Goal: Task Accomplishment & Management: Manage account settings

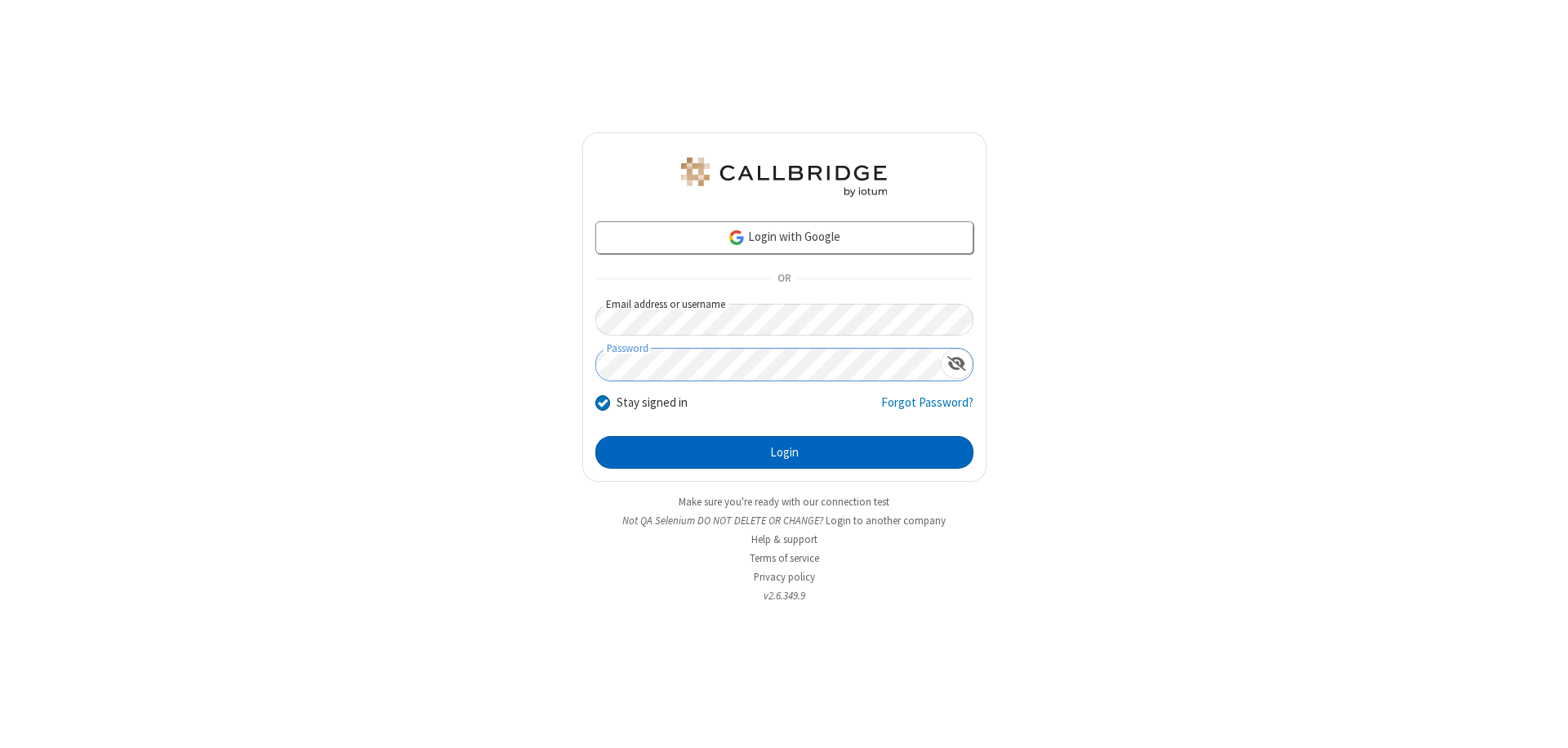
click at [784, 452] on button "Login" at bounding box center [784, 452] width 378 height 33
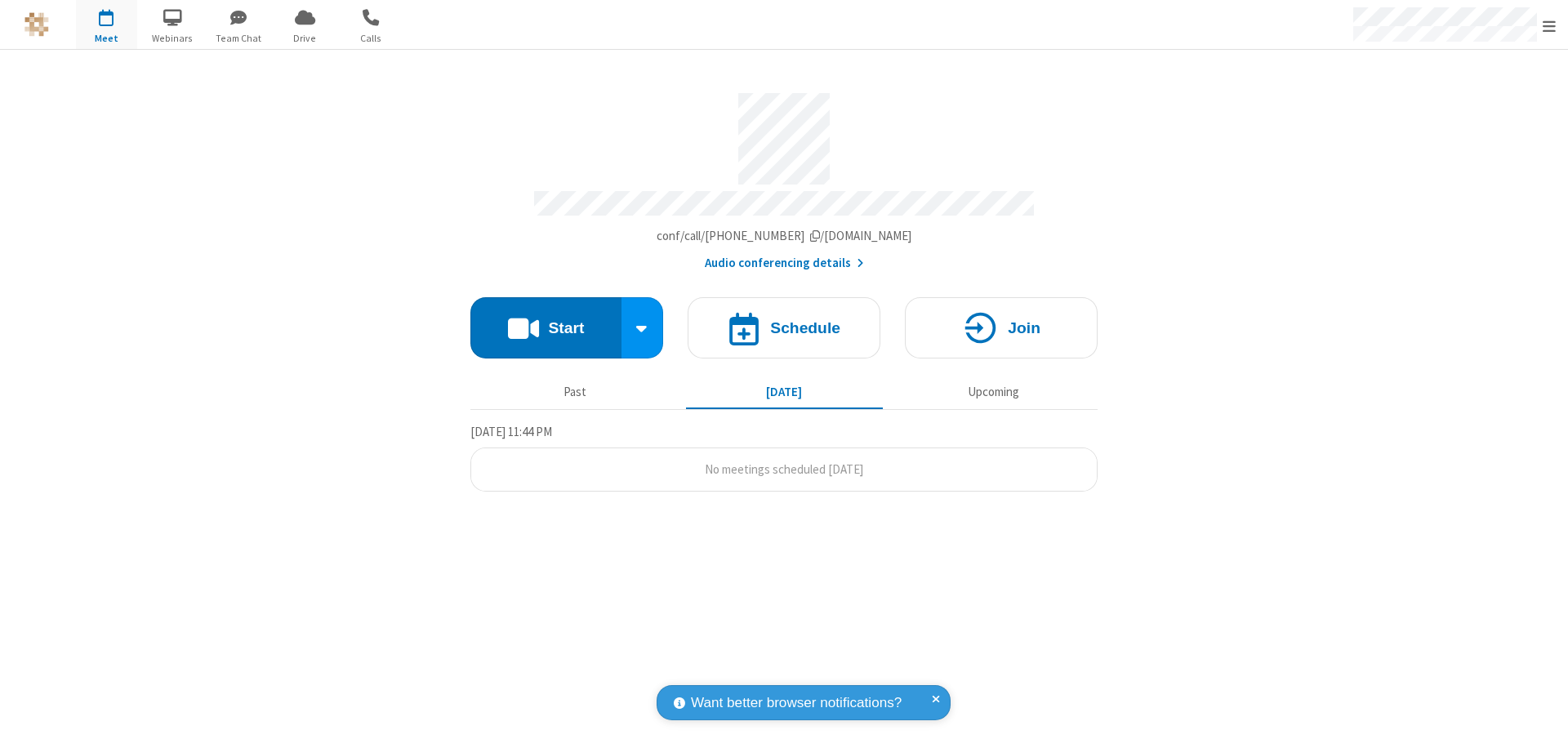
click at [1549, 26] on span "Open menu" at bounding box center [1548, 26] width 13 height 16
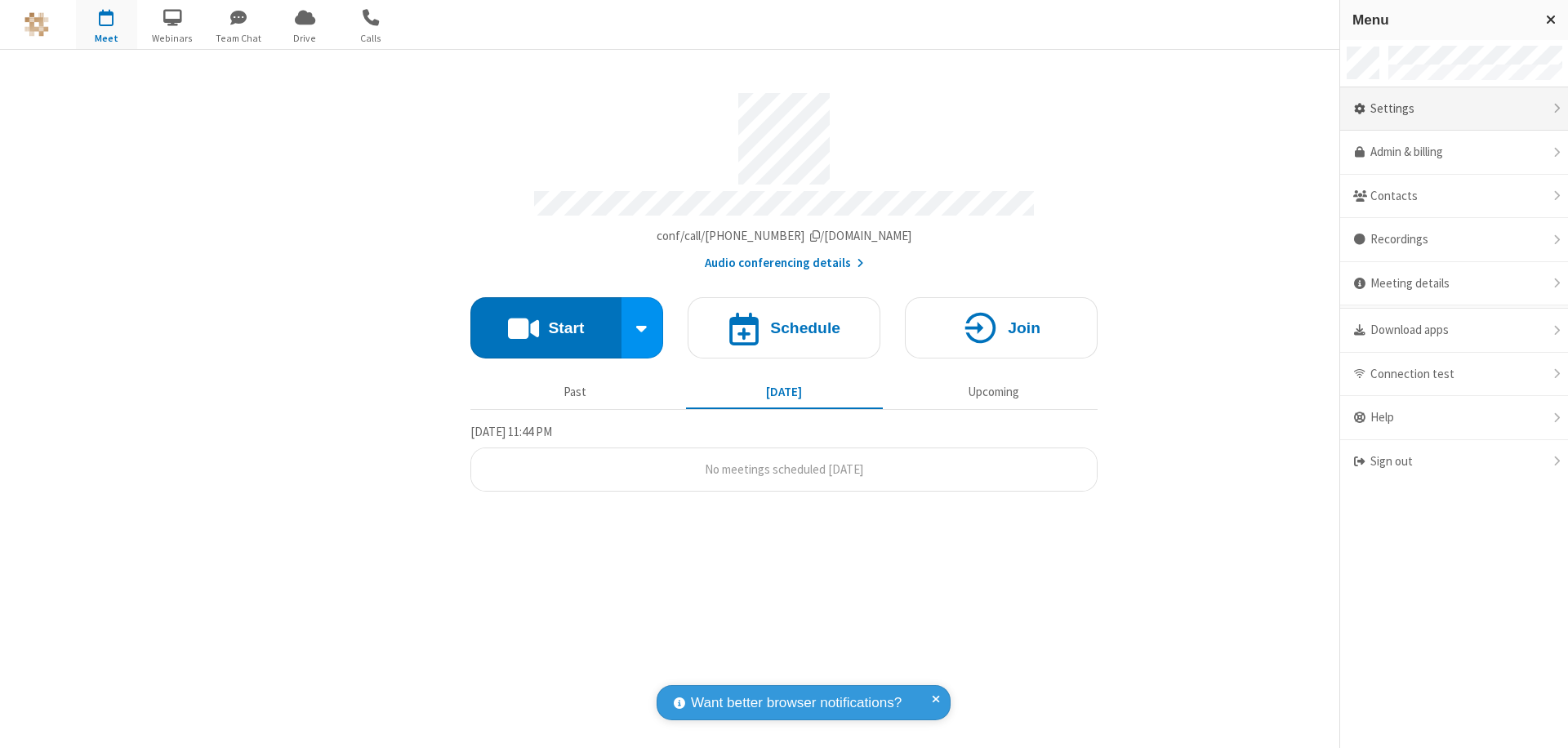
click at [1453, 109] on div "Settings" at bounding box center [1454, 109] width 228 height 44
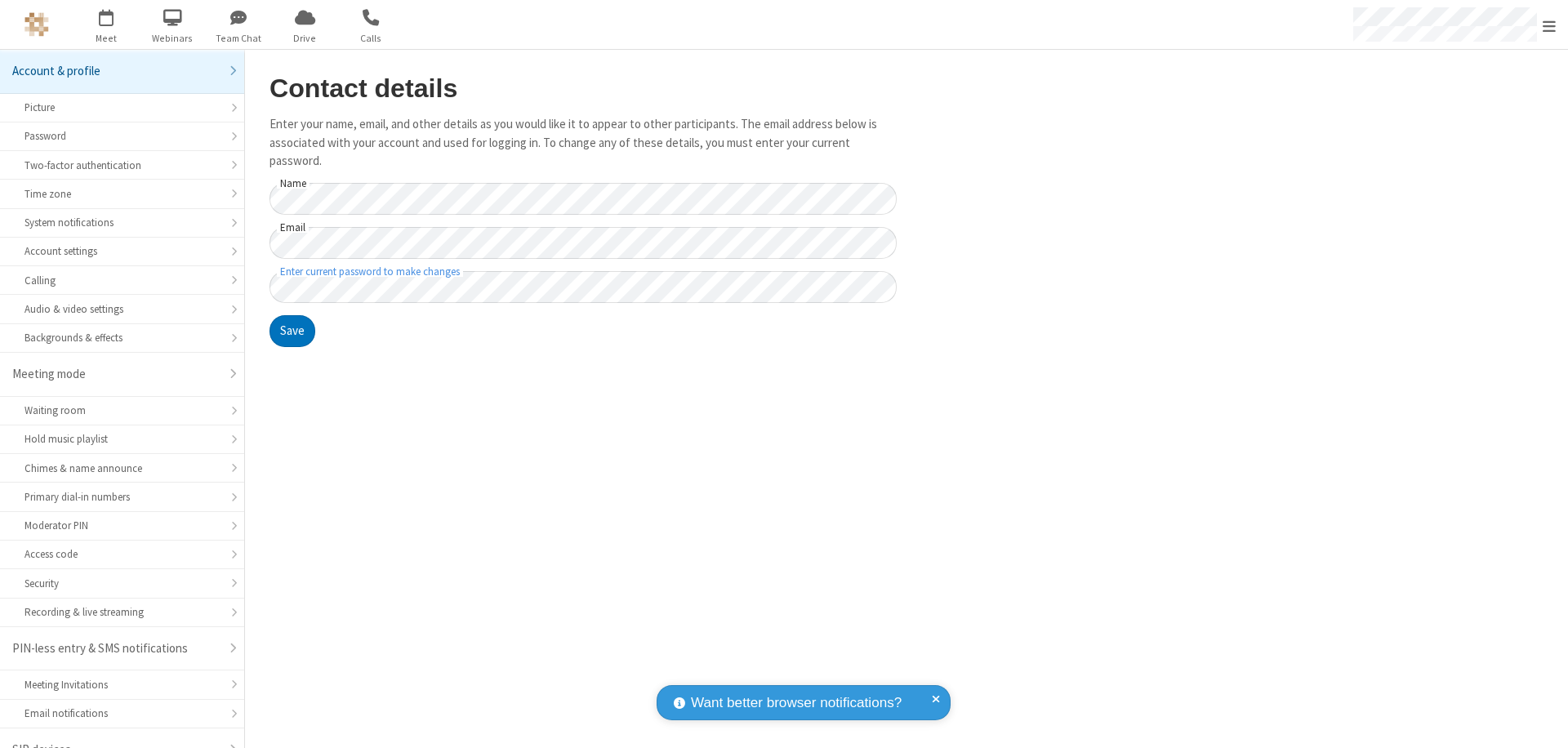
scroll to position [23, 0]
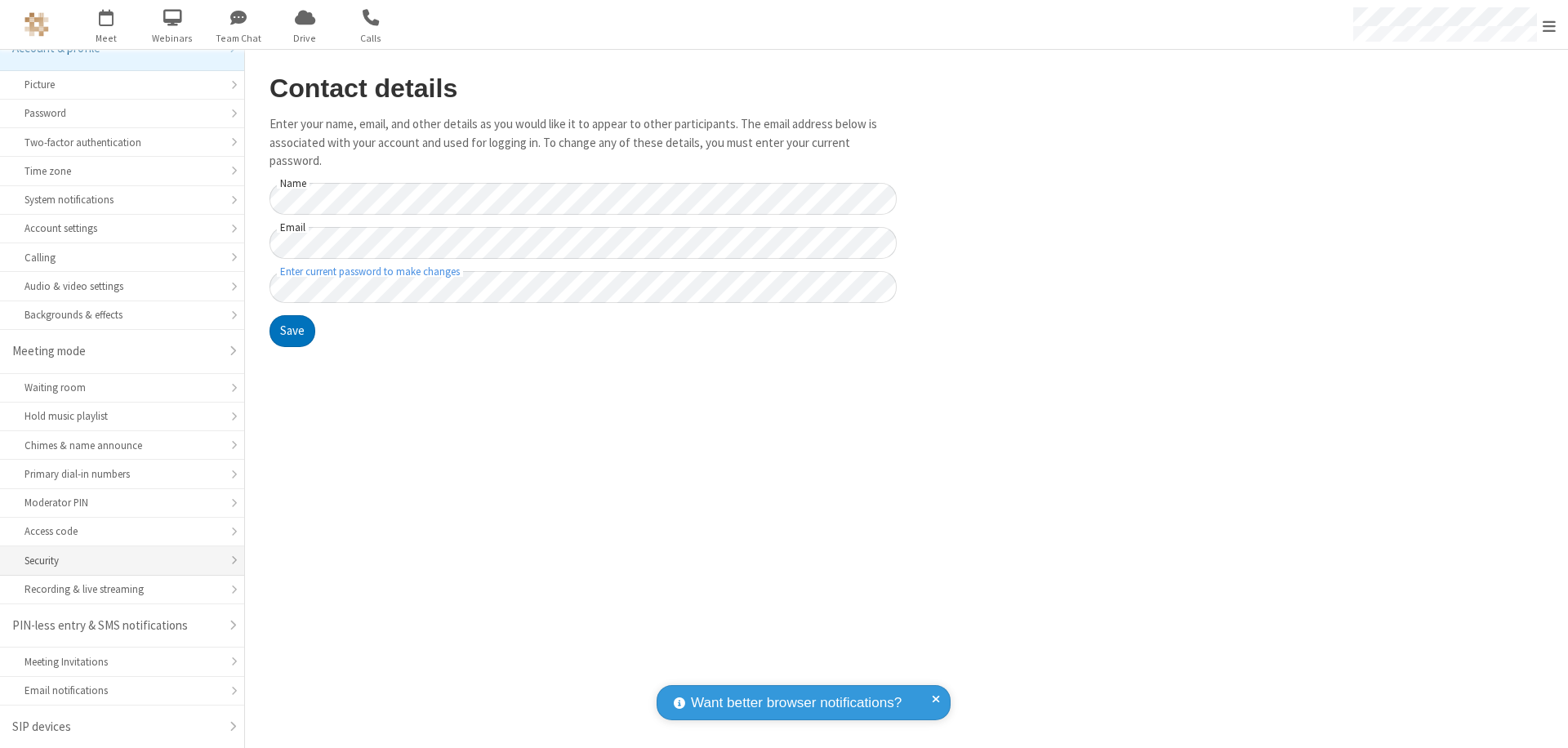
click at [116, 560] on div "Security" at bounding box center [123, 560] width 195 height 15
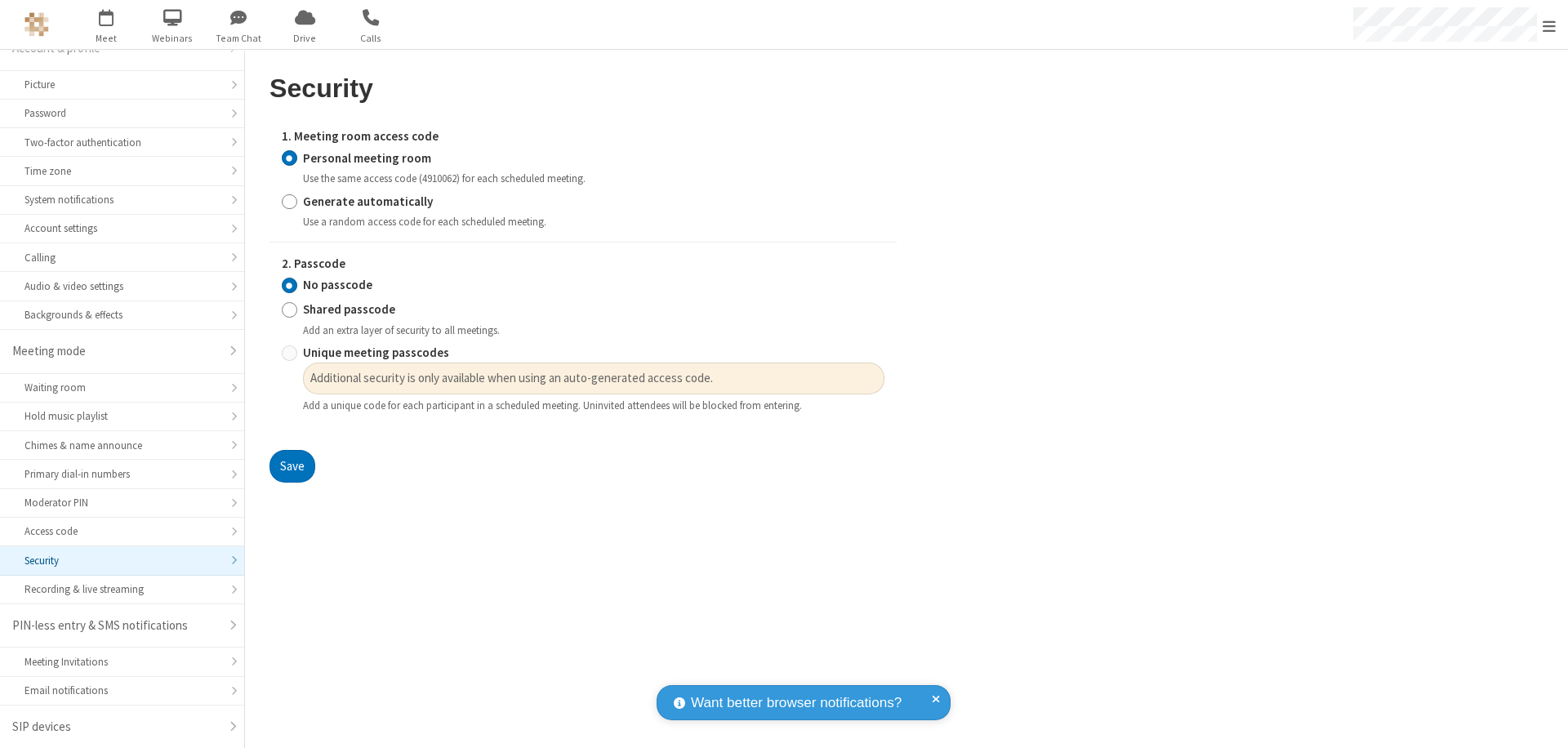
click at [289, 200] on input "Generate automatically" at bounding box center [290, 201] width 15 height 17
radio input "true"
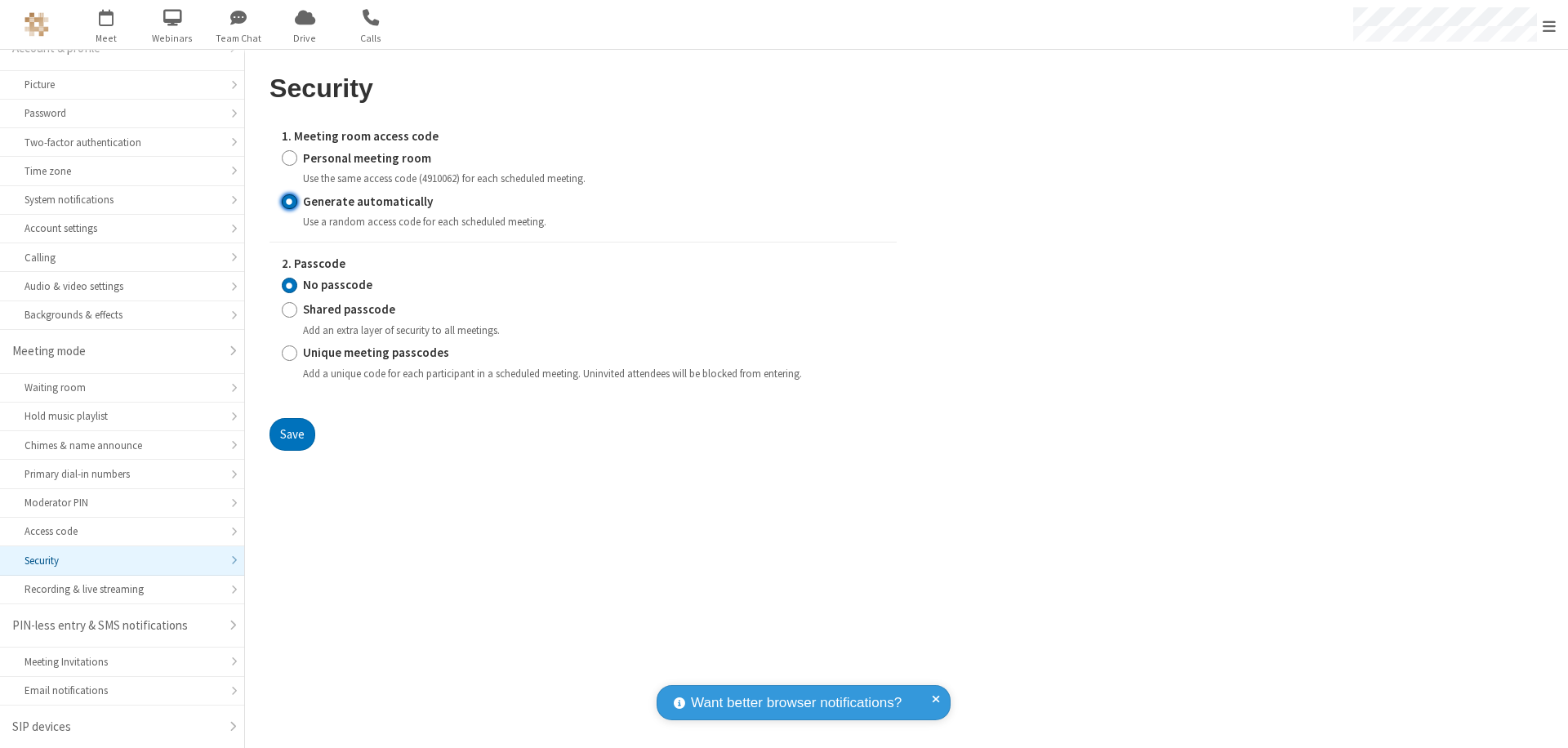
click at [289, 285] on input "No passcode" at bounding box center [290, 285] width 15 height 17
click at [291, 434] on button "Save" at bounding box center [291, 434] width 45 height 33
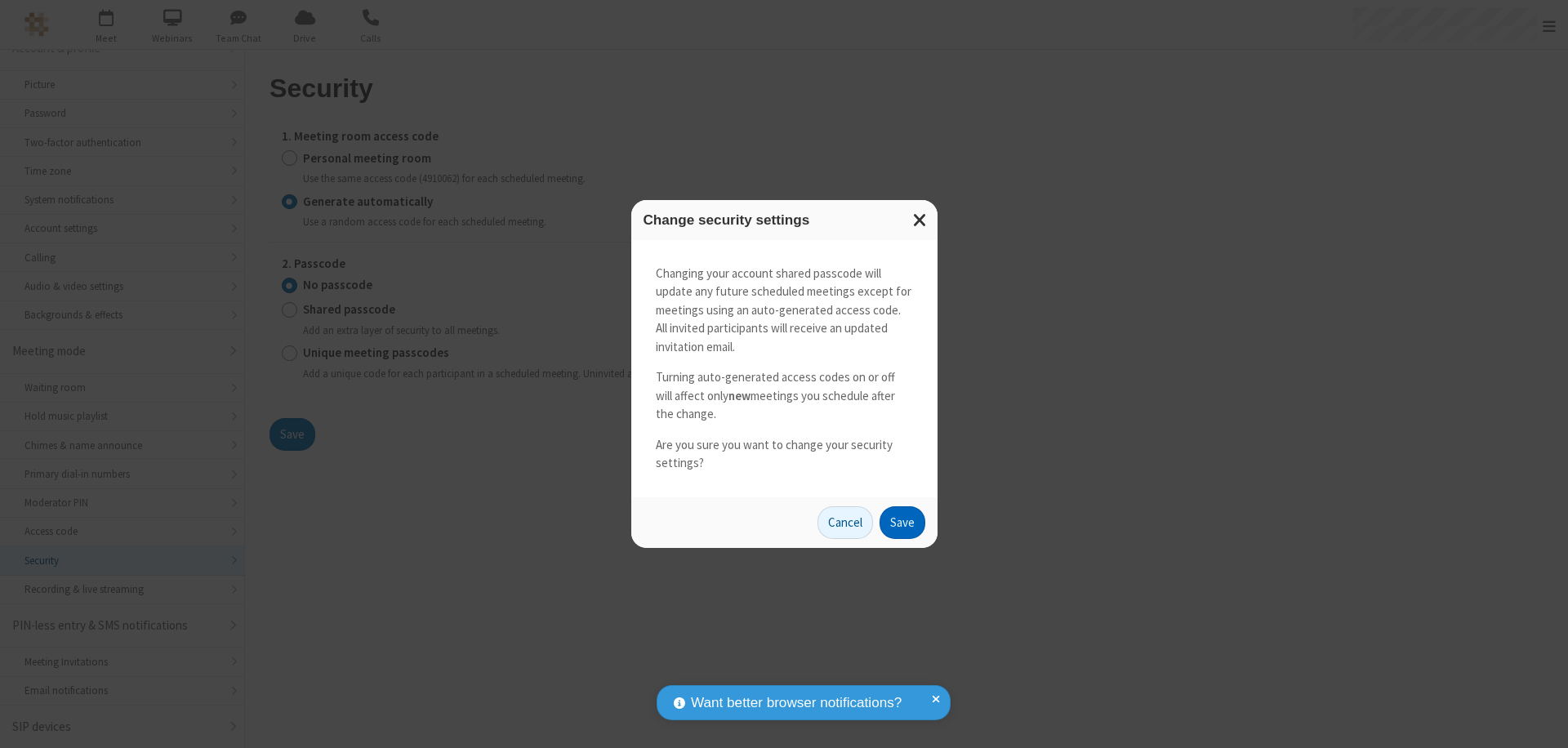
click at [901, 522] on button "Save" at bounding box center [901, 523] width 45 height 33
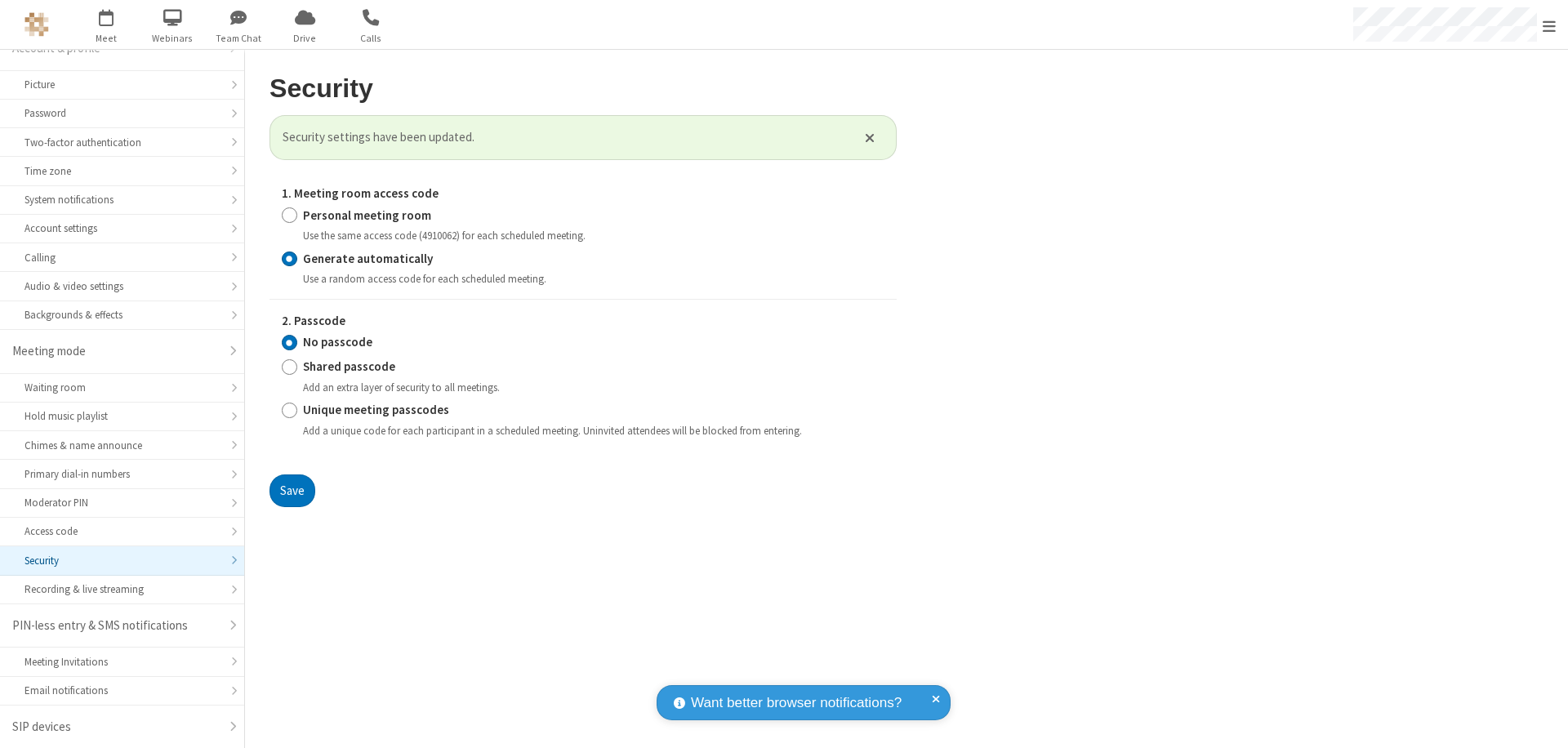
click at [1549, 26] on span "Open menu" at bounding box center [1548, 26] width 13 height 16
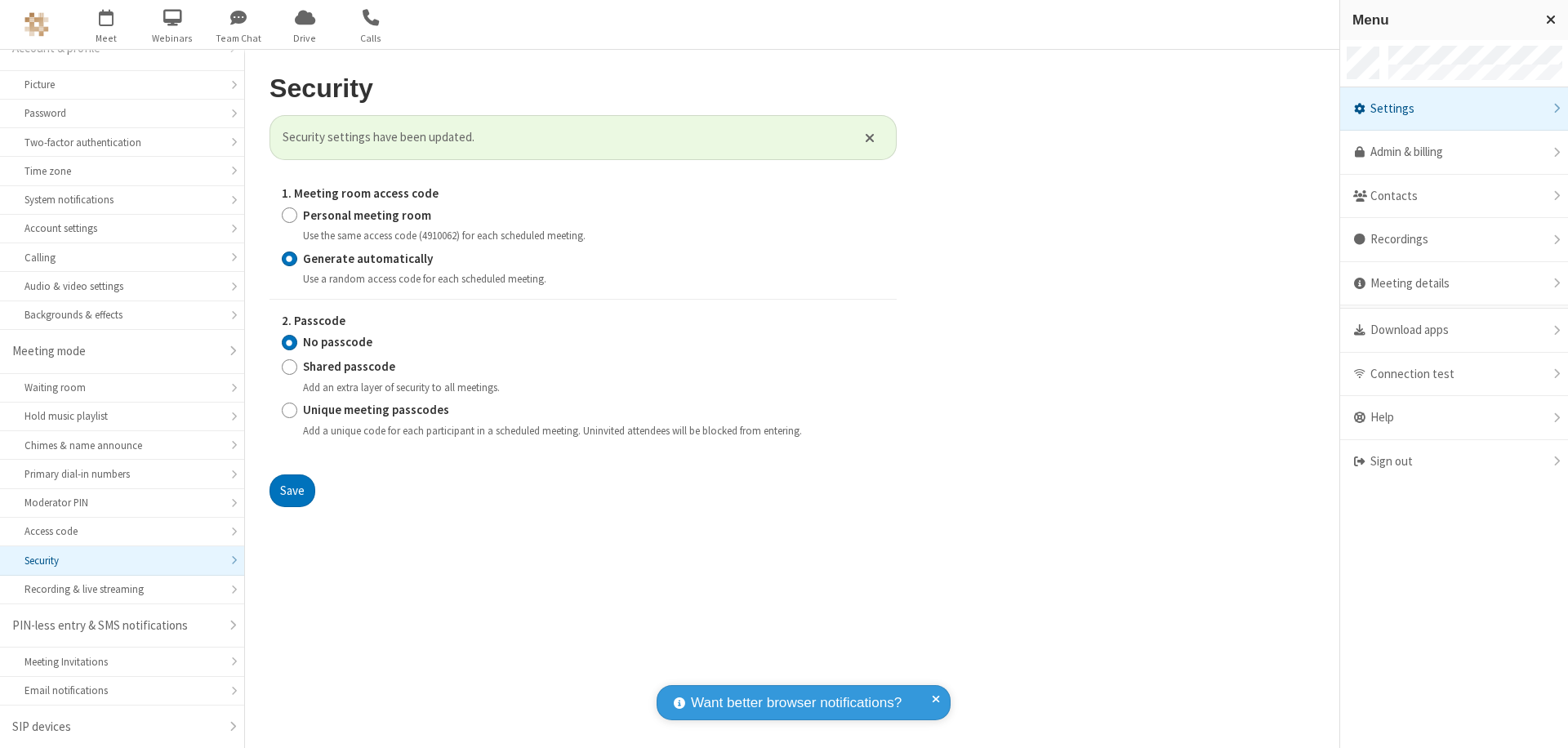
click at [106, 25] on span "button" at bounding box center [106, 17] width 61 height 27
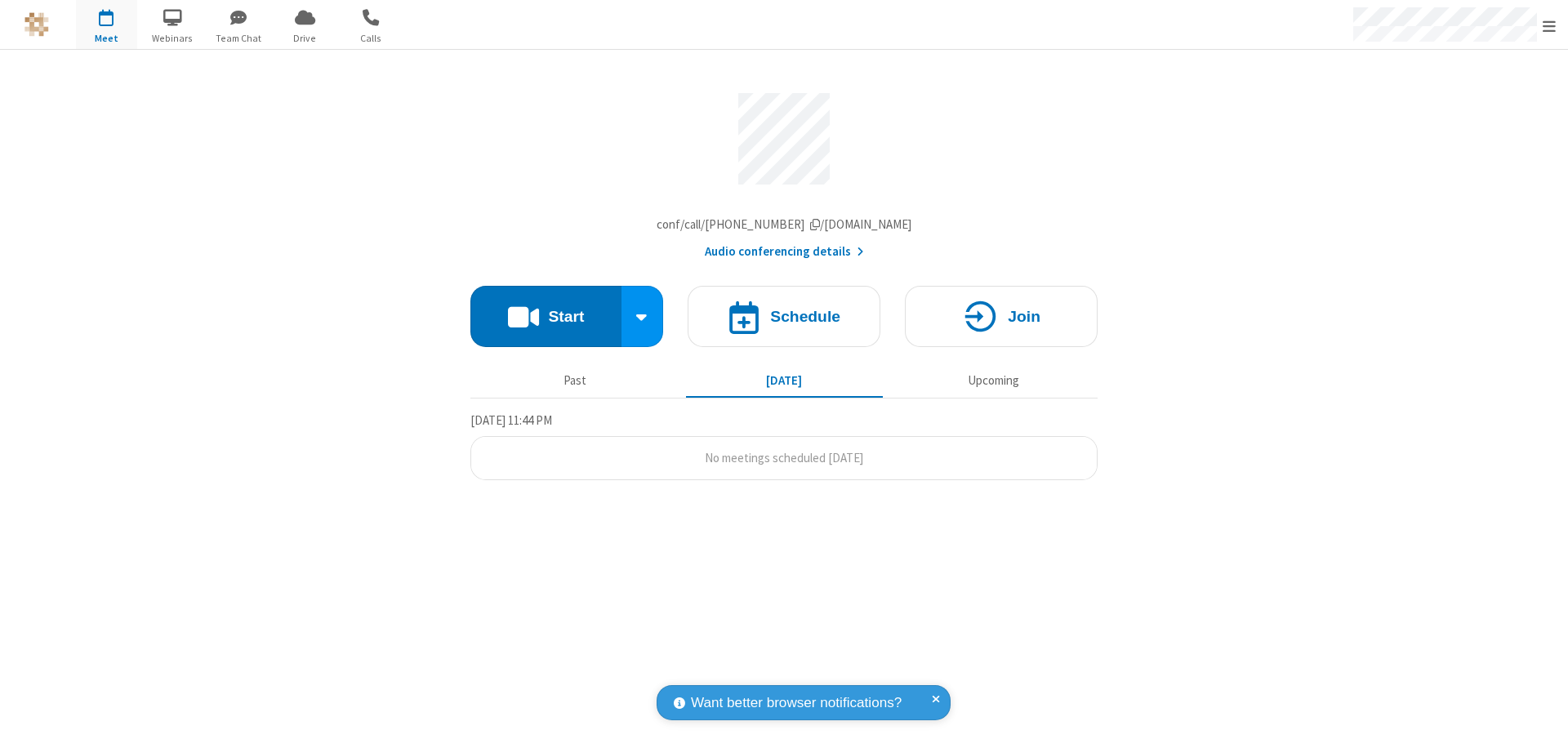
click at [784, 320] on h4 "Schedule" at bounding box center [805, 316] width 70 height 15
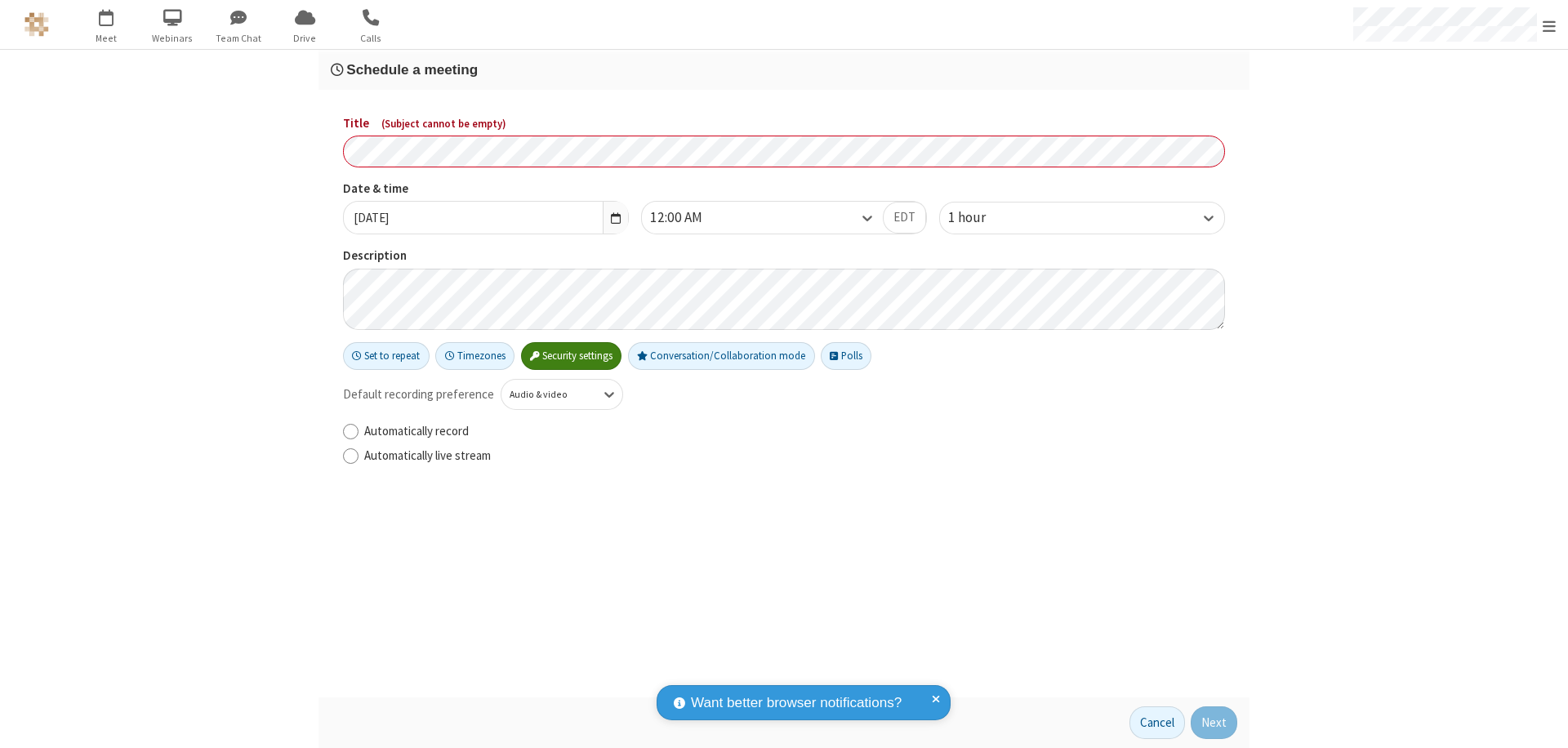
click at [784, 69] on h3 "Schedule a meeting" at bounding box center [784, 69] width 907 height 15
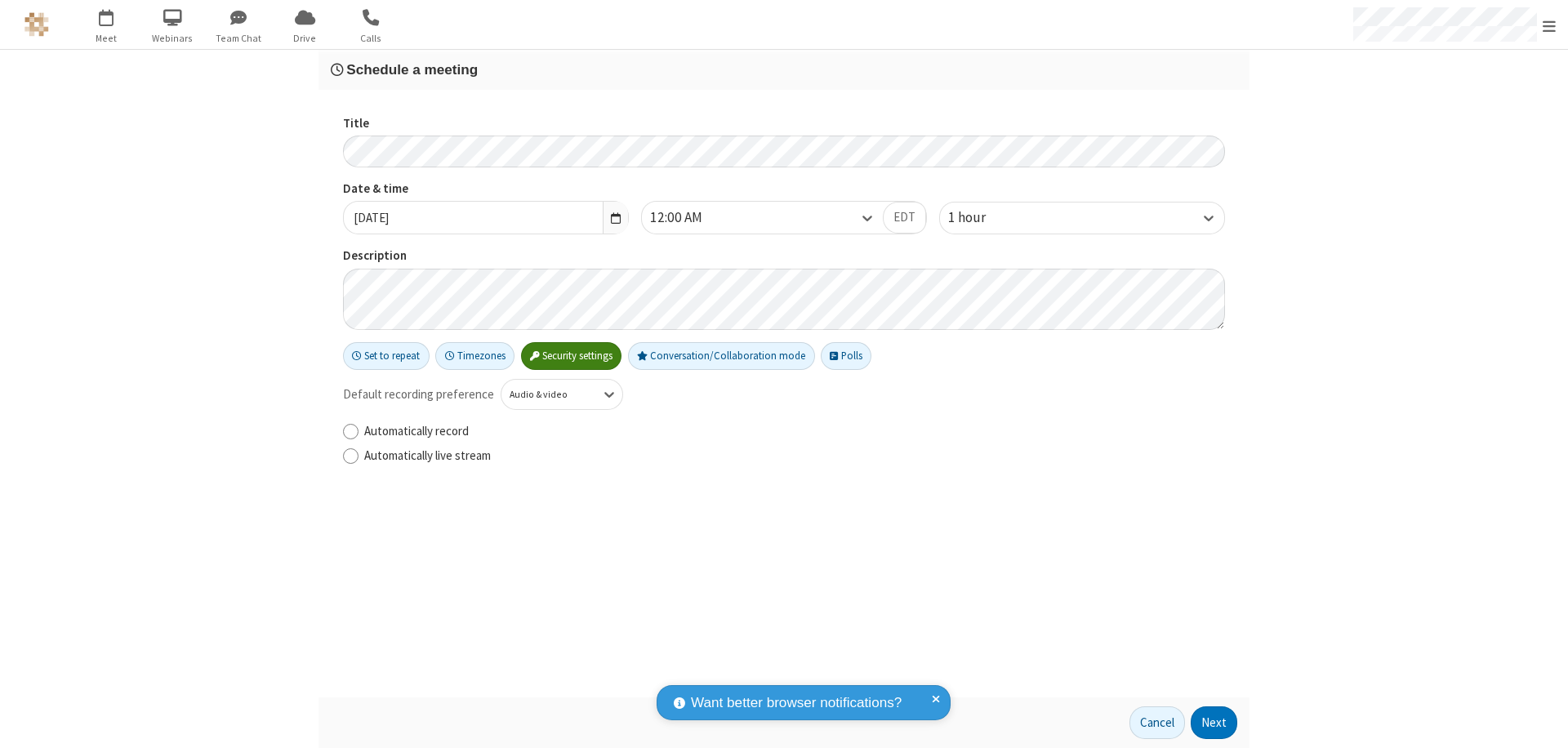
click at [1214, 722] on button "Next" at bounding box center [1213, 722] width 46 height 33
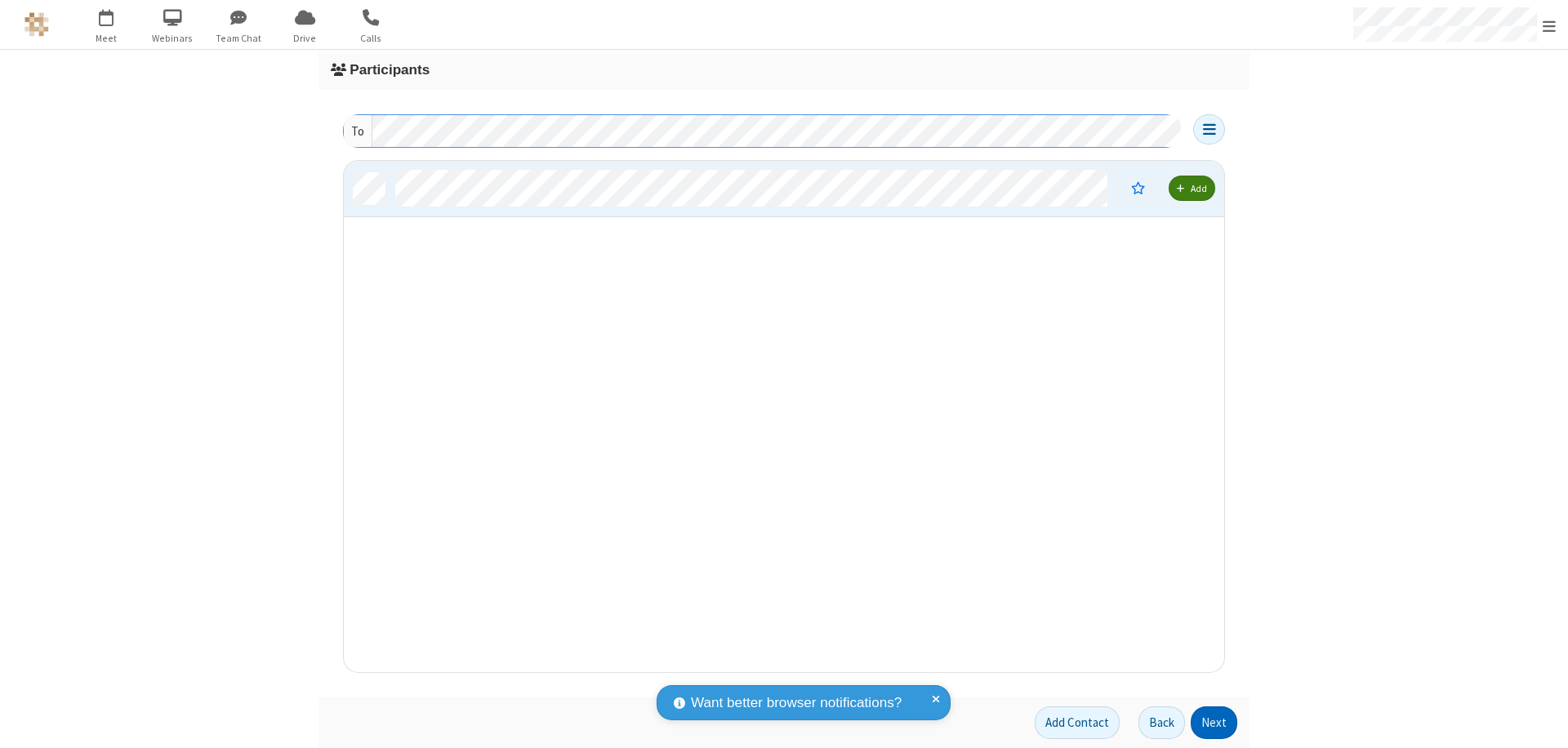
click at [1214, 722] on button "Next" at bounding box center [1213, 722] width 46 height 33
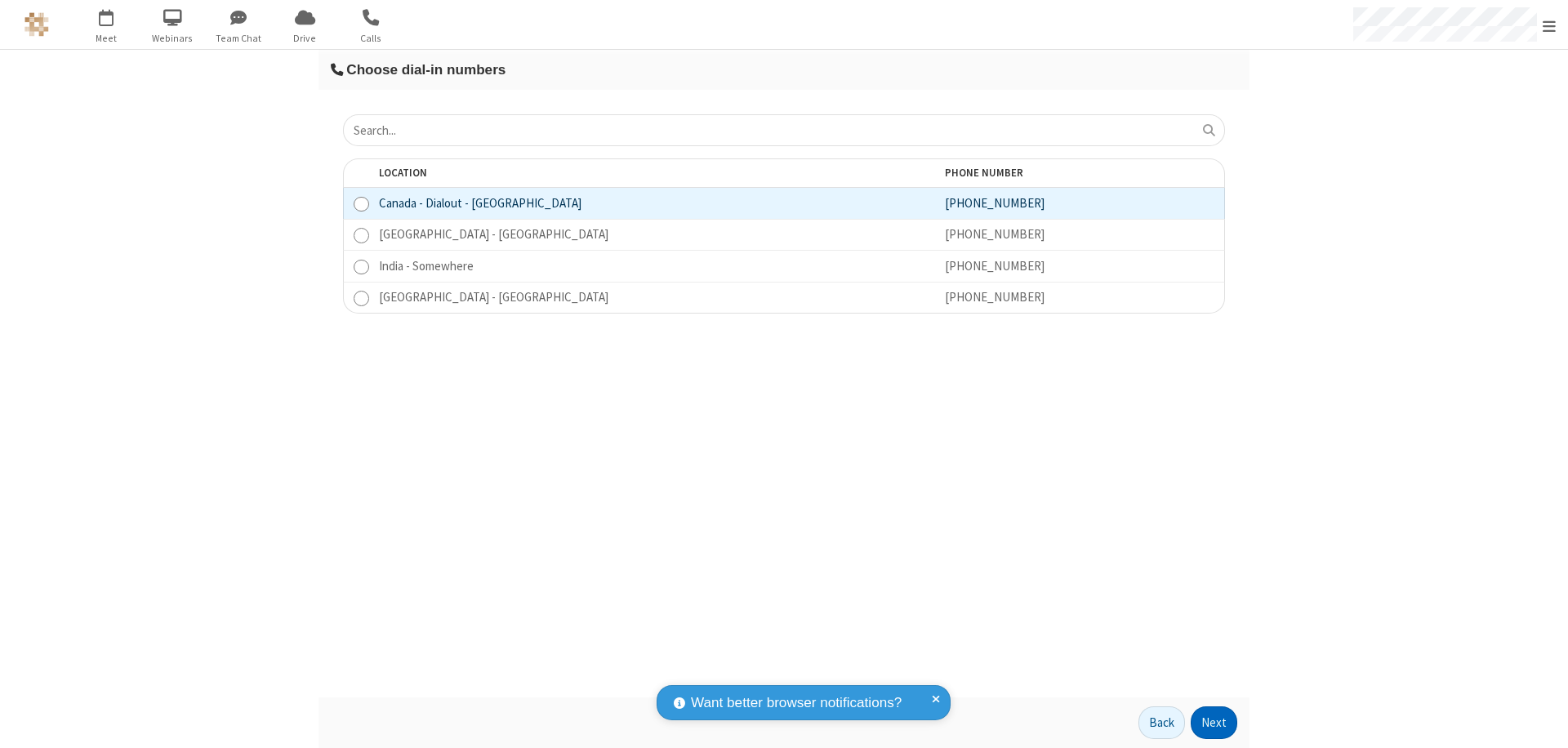
click at [1214, 722] on button "Next" at bounding box center [1213, 722] width 46 height 33
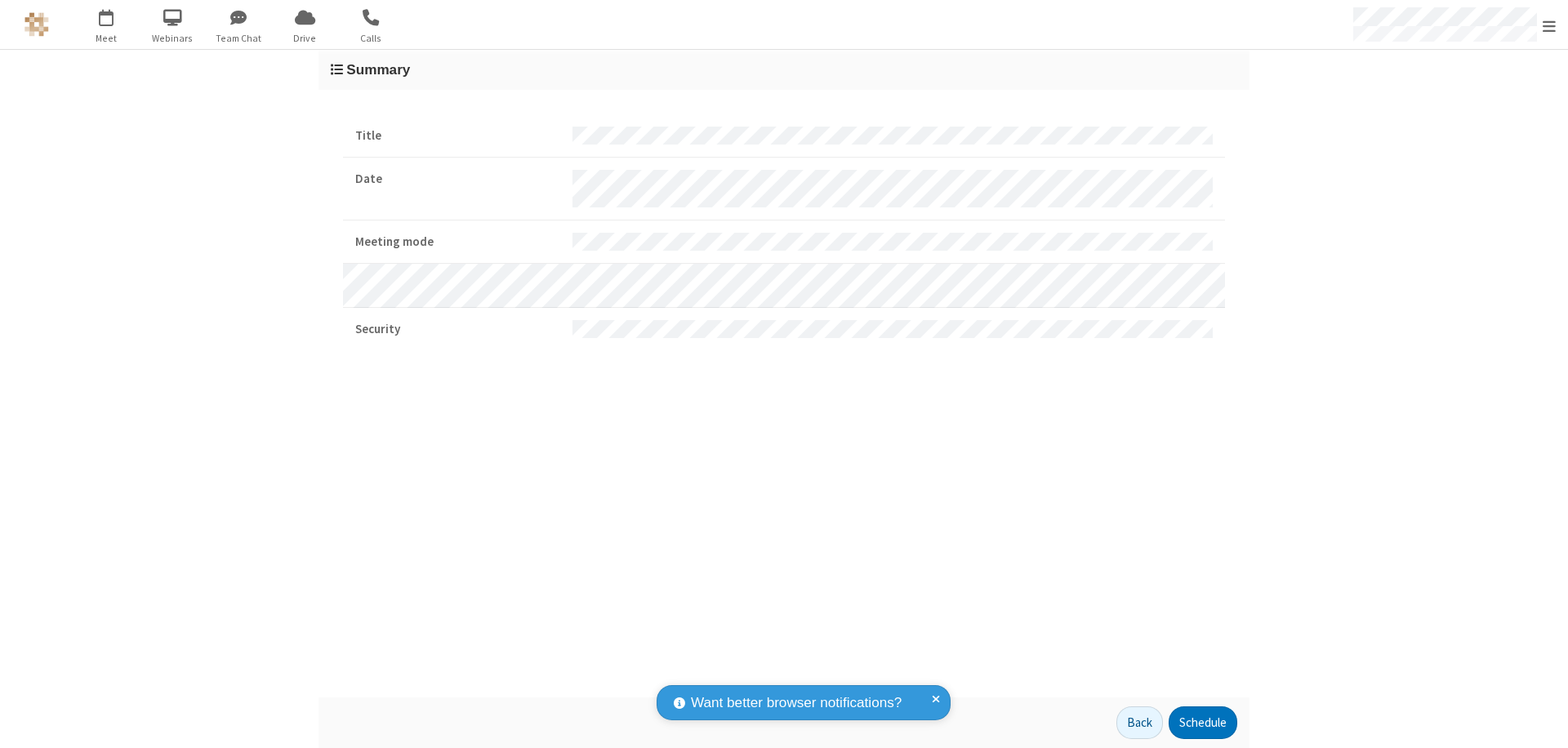
click at [1202, 722] on button "Schedule" at bounding box center [1203, 722] width 69 height 33
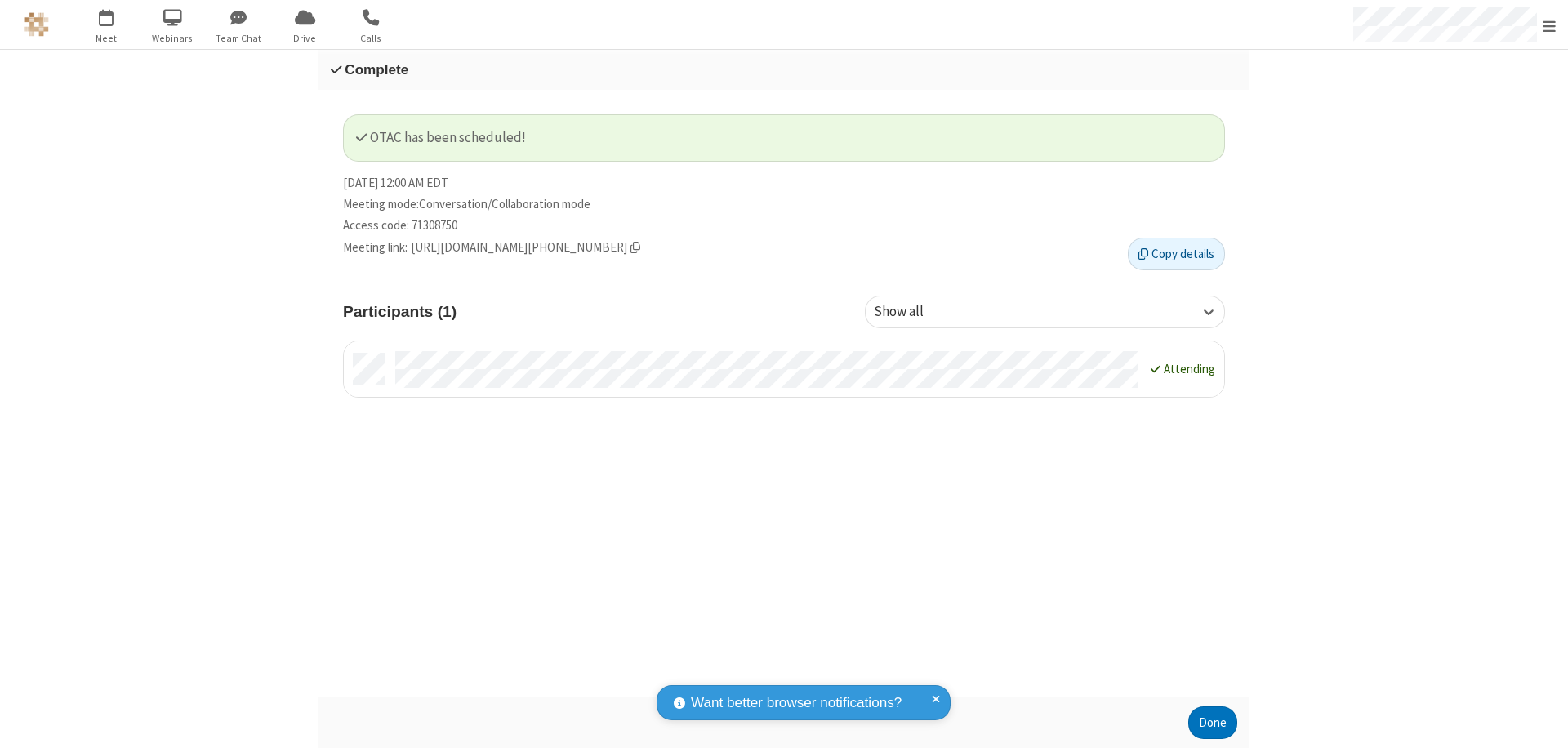
click at [1212, 722] on button "Done" at bounding box center [1212, 722] width 49 height 33
